Goal: Check status: Check status

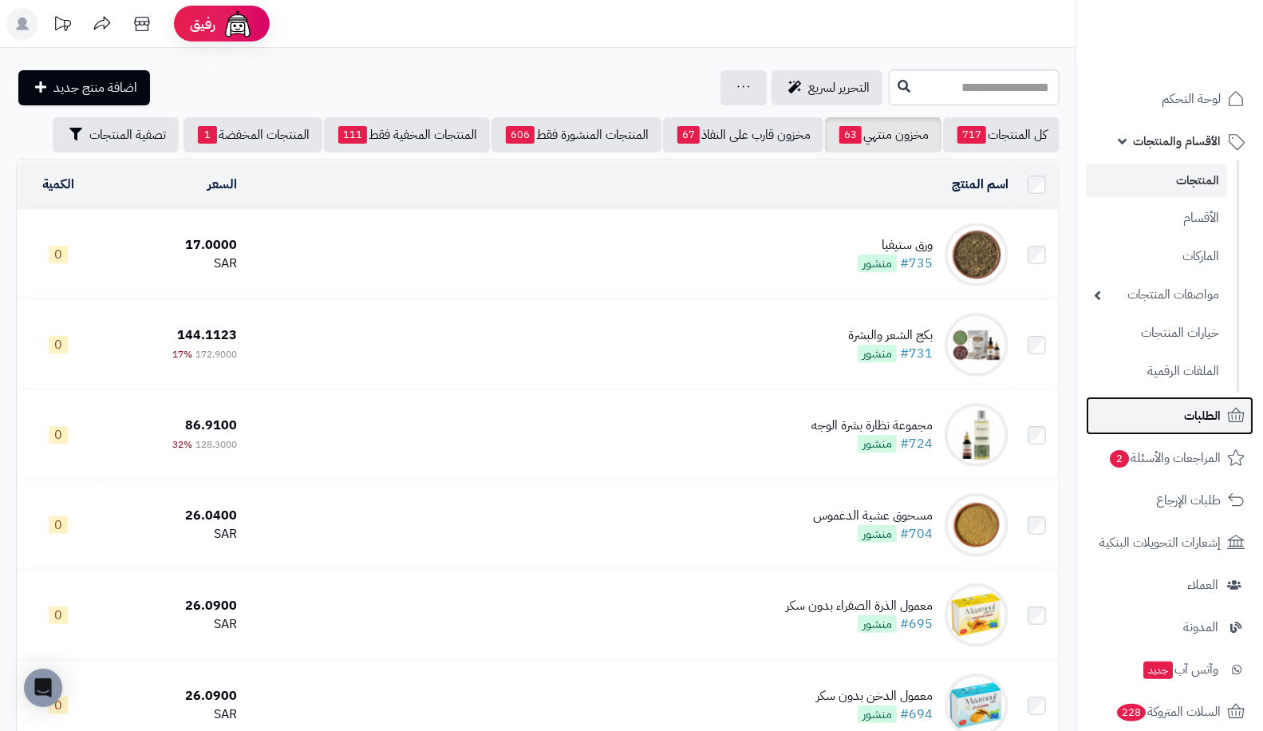
click at [1174, 425] on link "الطلبات" at bounding box center [1170, 415] width 168 height 38
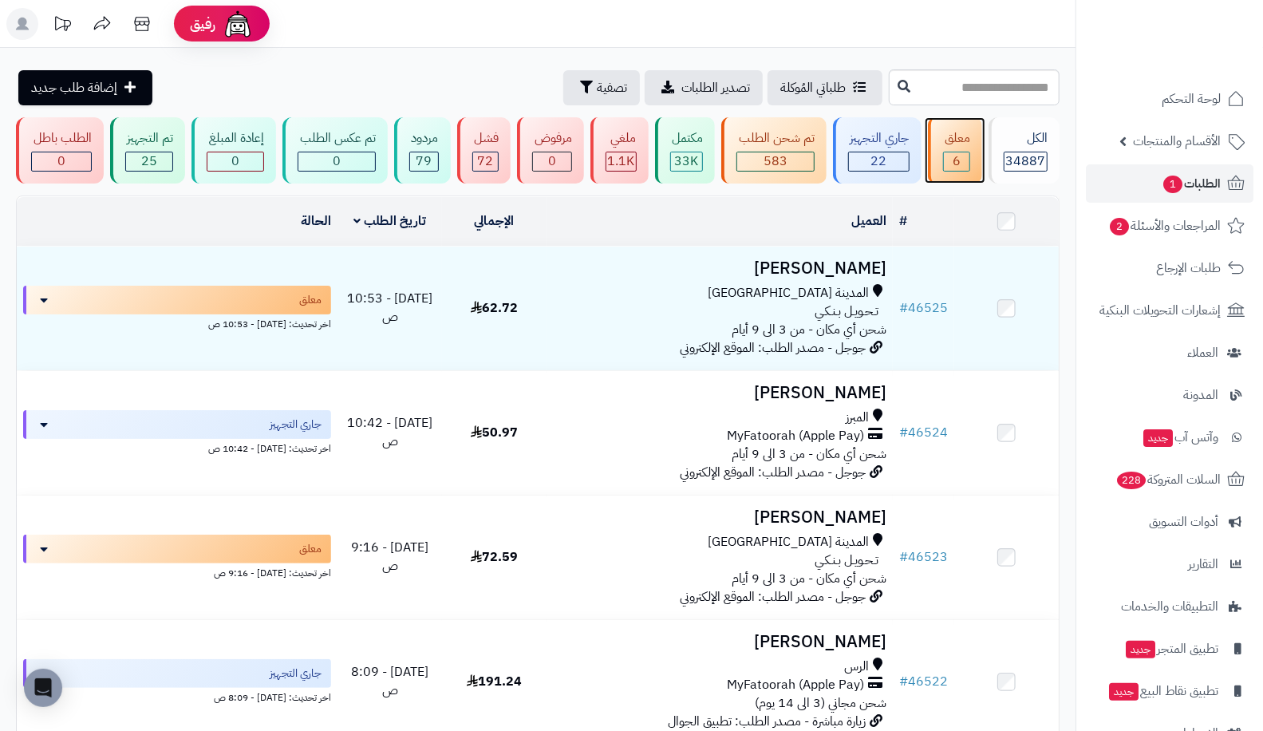
click at [953, 140] on div "معلق" at bounding box center [957, 138] width 28 height 18
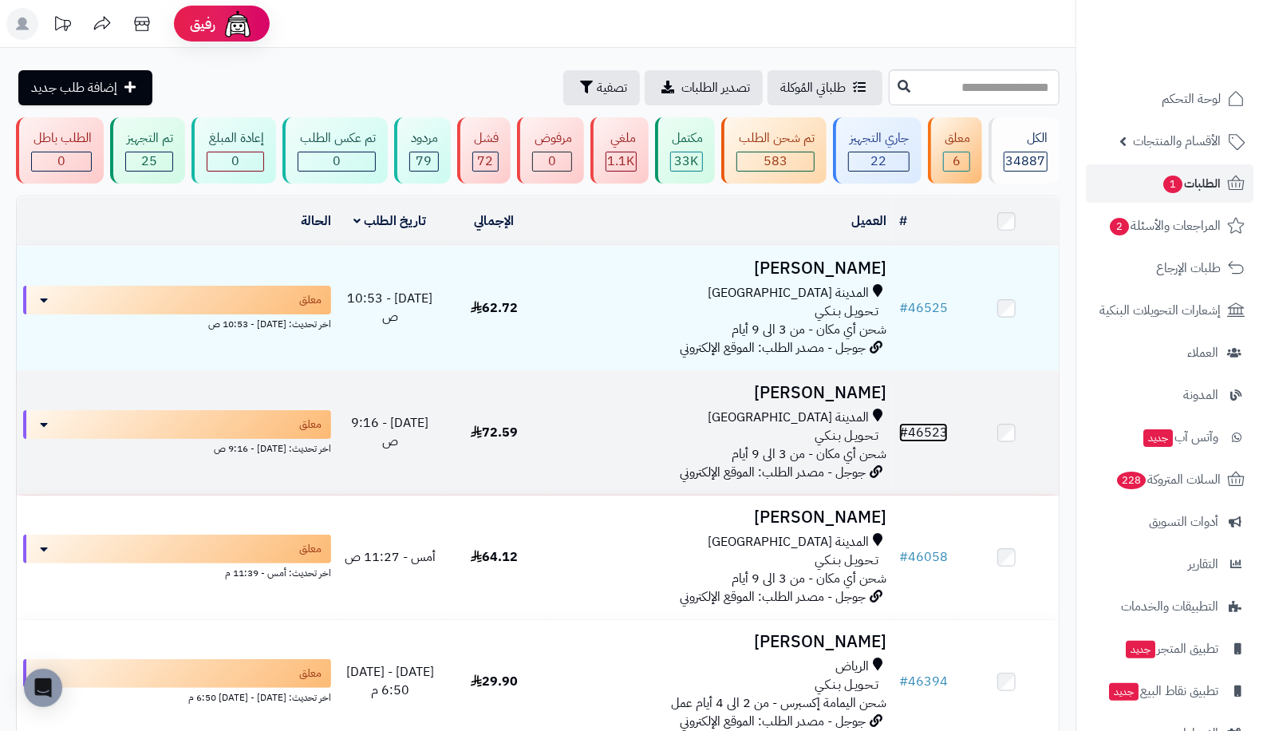
click at [942, 424] on link "# 46523" at bounding box center [923, 432] width 49 height 19
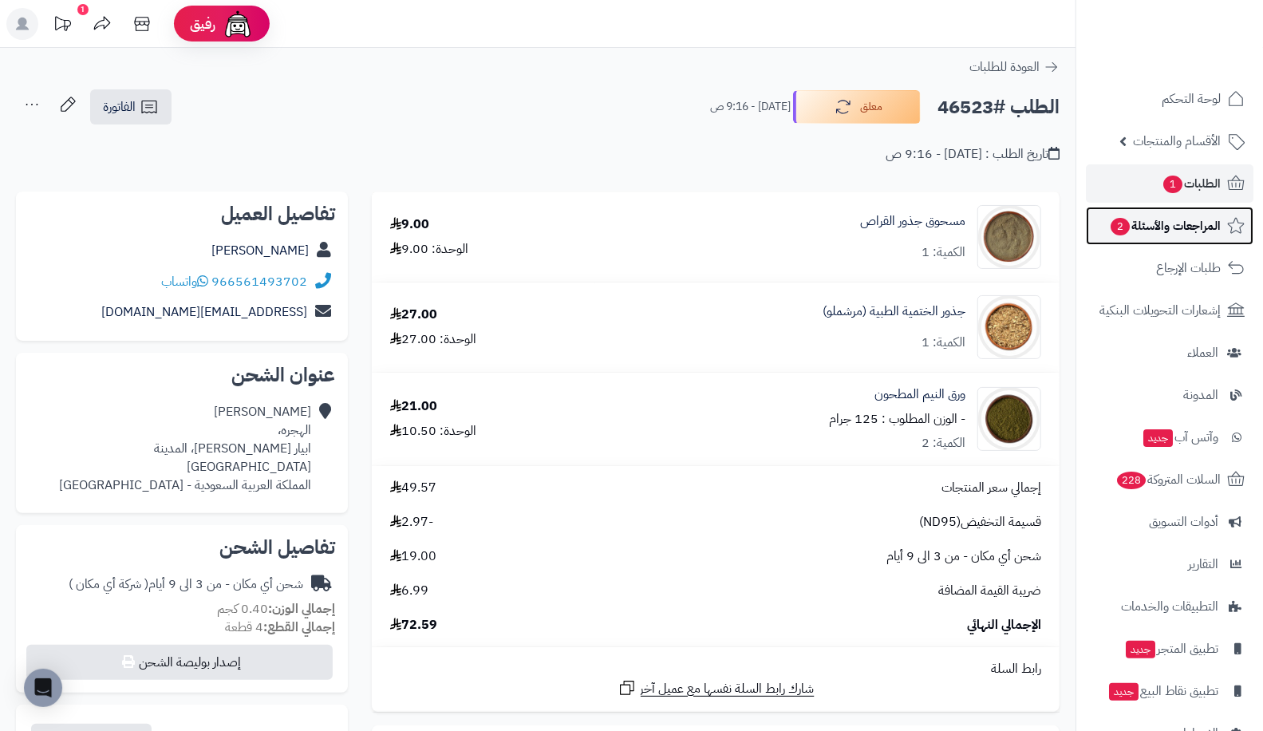
click at [1214, 207] on link "المراجعات والأسئلة 2" at bounding box center [1170, 226] width 168 height 38
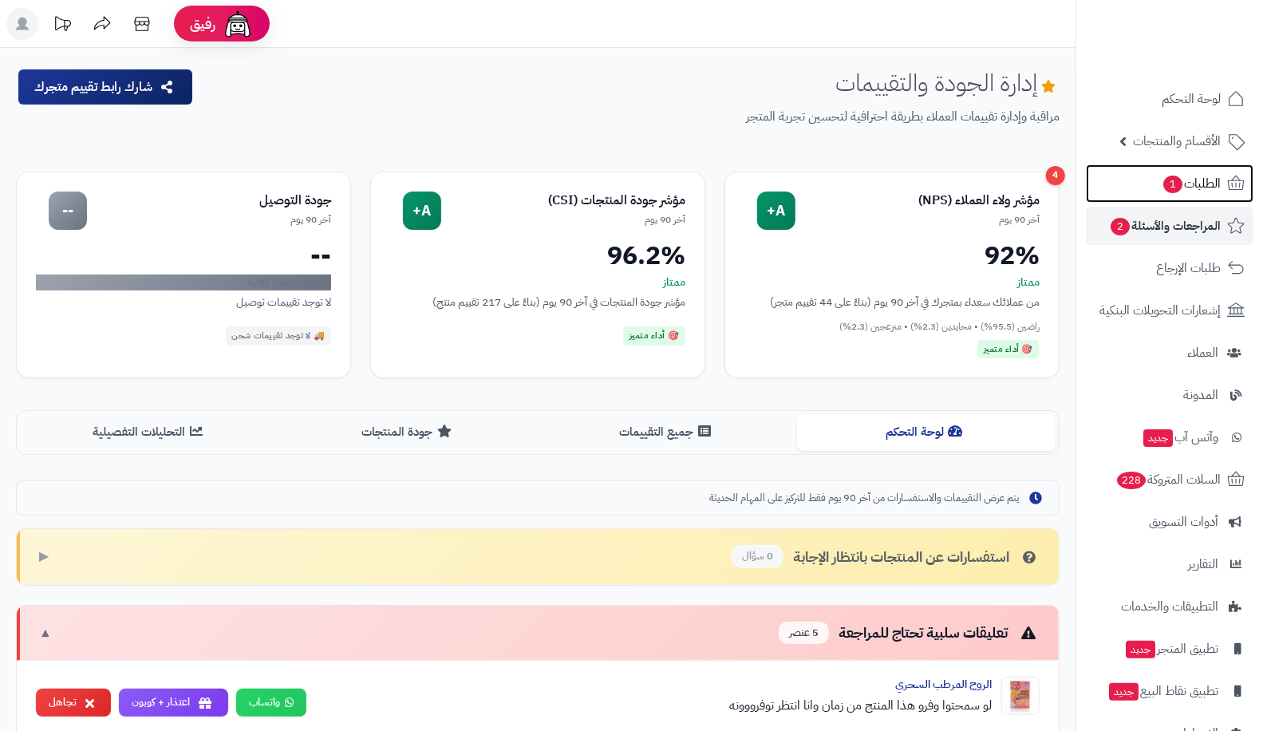
click at [1210, 195] on link "الطلبات 1" at bounding box center [1170, 183] width 168 height 38
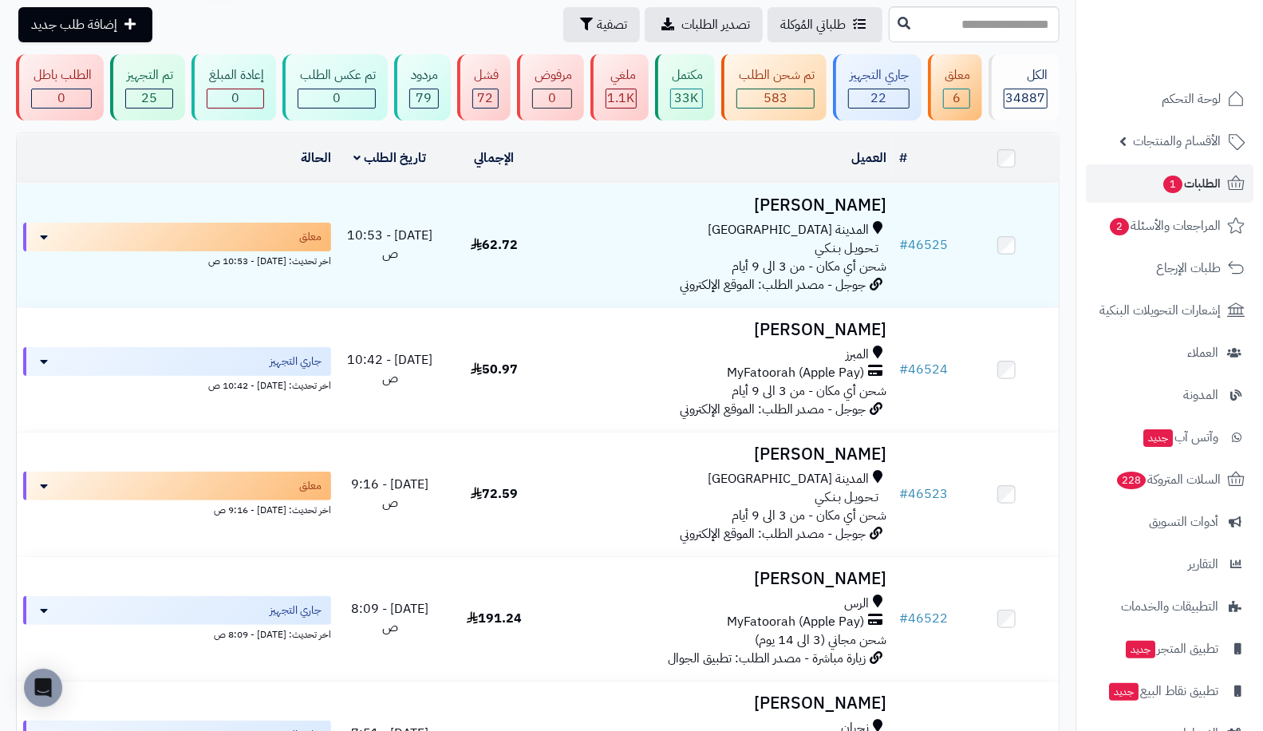
scroll to position [62, 0]
click at [869, 93] on div "22" at bounding box center [879, 99] width 60 height 18
